Goal: Information Seeking & Learning: Check status

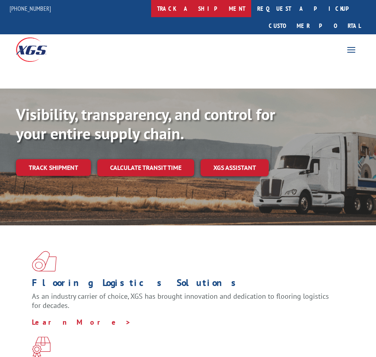
click at [230, 5] on link "track a shipment" at bounding box center [201, 8] width 100 height 17
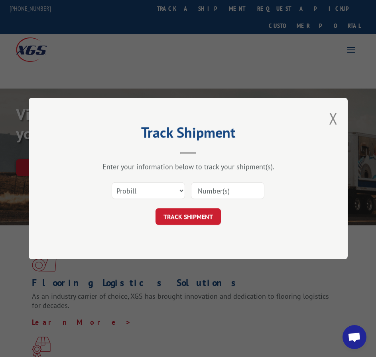
click at [231, 190] on input at bounding box center [227, 190] width 73 height 17
paste input "17523217"
type input "17523217"
click at [198, 219] on button "TRACK SHIPMENT" at bounding box center [187, 216] width 65 height 17
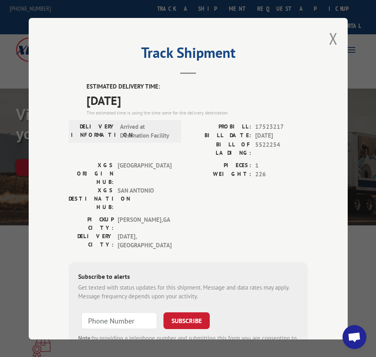
drag, startPoint x: 83, startPoint y: 99, endPoint x: 159, endPoint y: 94, distance: 75.4
click at [159, 94] on span "[DATE]" at bounding box center [196, 100] width 221 height 18
click at [150, 98] on span "[DATE]" at bounding box center [196, 100] width 221 height 18
drag, startPoint x: 86, startPoint y: 96, endPoint x: 135, endPoint y: 96, distance: 49.8
click at [135, 96] on span "[DATE]" at bounding box center [196, 100] width 221 height 18
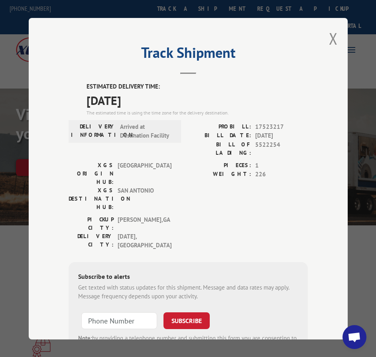
click at [133, 98] on span "[DATE]" at bounding box center [196, 100] width 221 height 18
click at [146, 99] on span "[DATE]" at bounding box center [196, 100] width 221 height 18
click at [329, 37] on button "Close modal" at bounding box center [333, 38] width 9 height 21
